Goal: Task Accomplishment & Management: Manage account settings

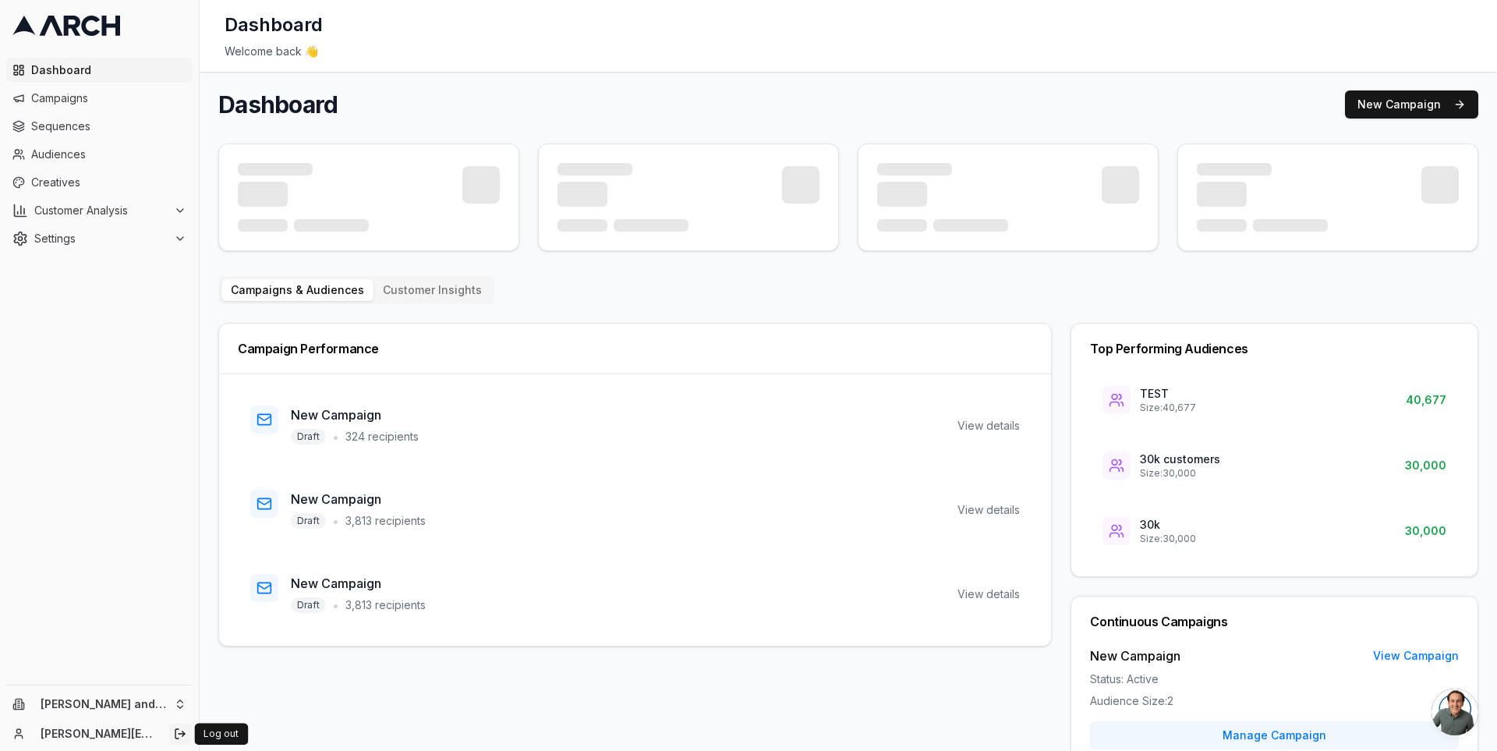
click at [178, 728] on icon "Log out" at bounding box center [180, 734] width 12 height 12
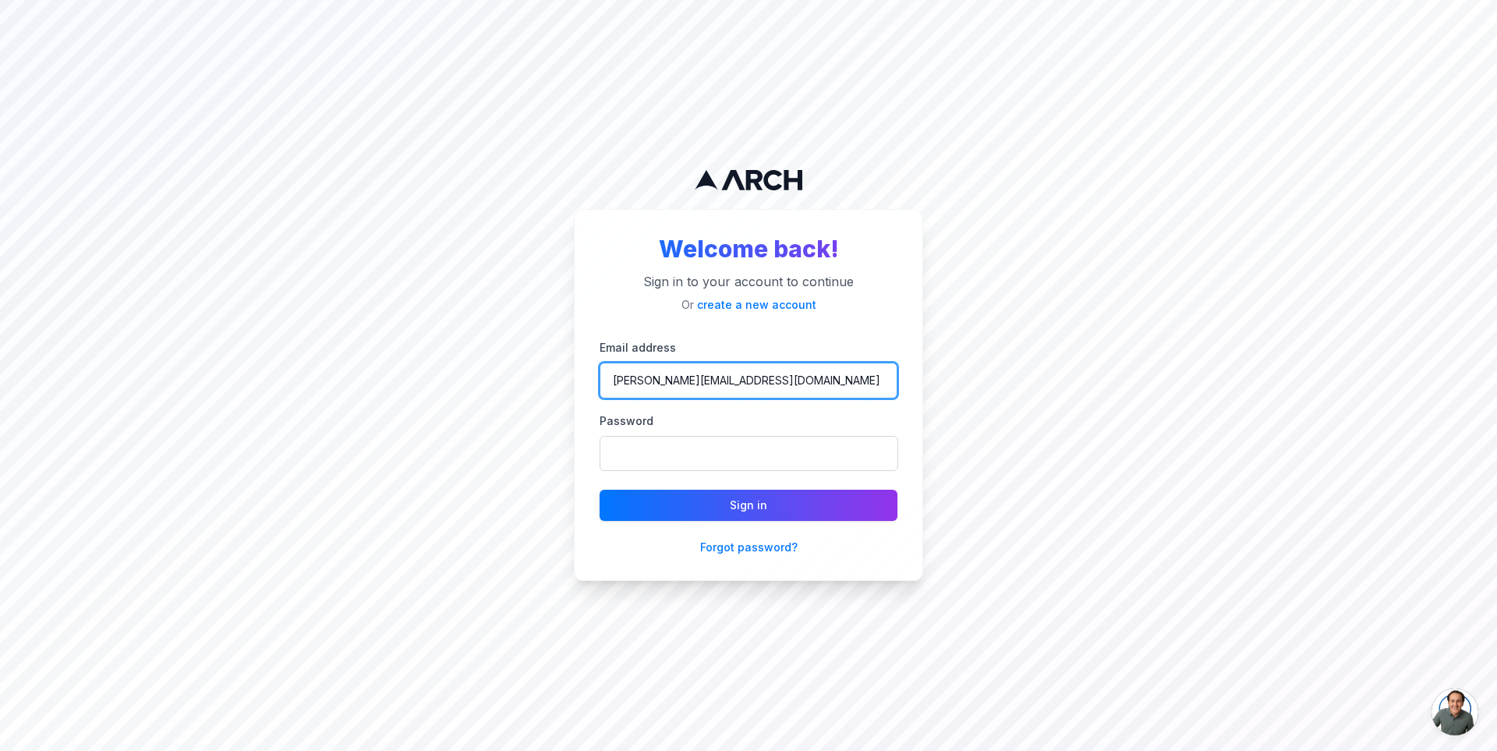
click at [737, 390] on input "[PERSON_NAME][EMAIL_ADDRESS][DOMAIN_NAME]" at bounding box center [749, 381] width 298 height 36
type input "[PERSON_NAME][EMAIL_ADDRESS][DOMAIN_NAME]"
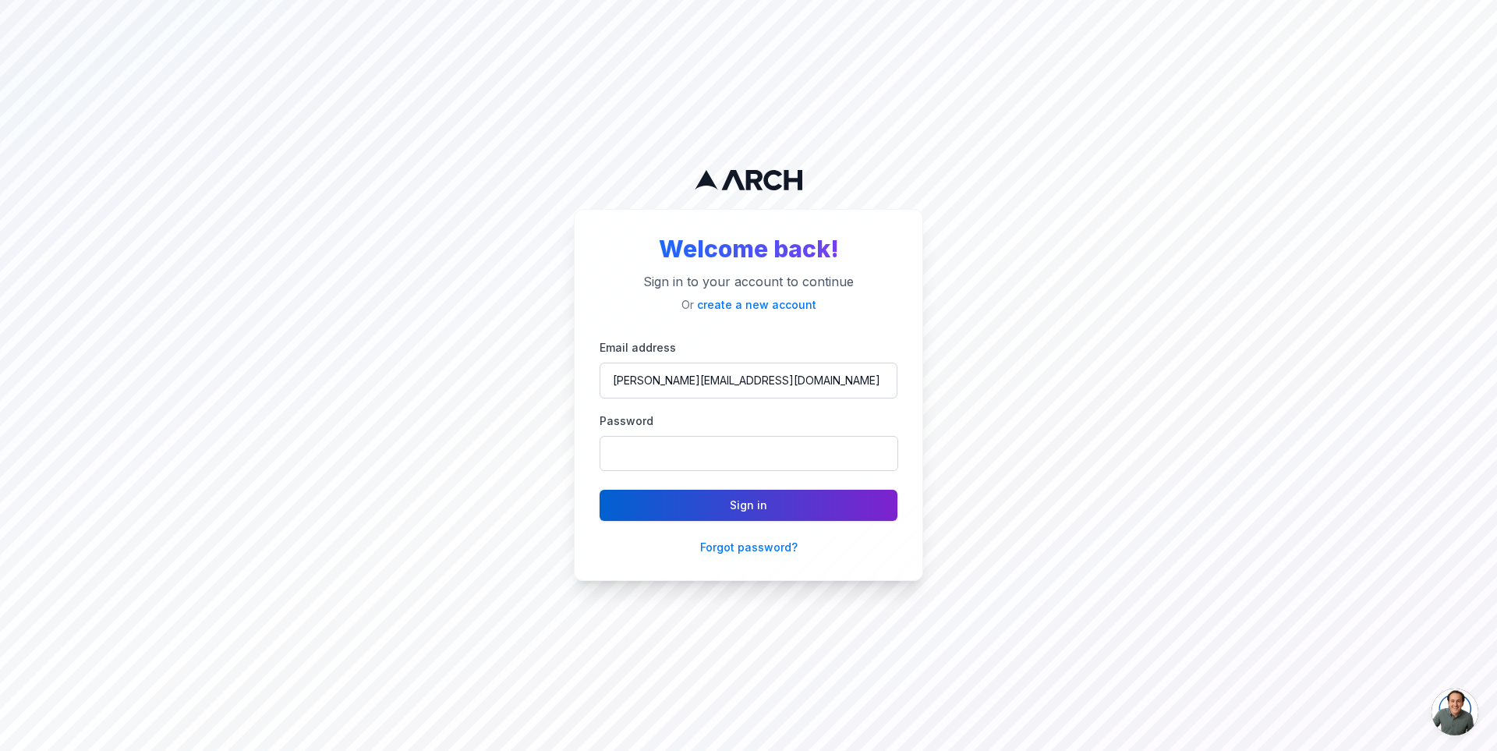
click at [696, 490] on button "Sign in" at bounding box center [749, 505] width 298 height 31
